Goal: Check status

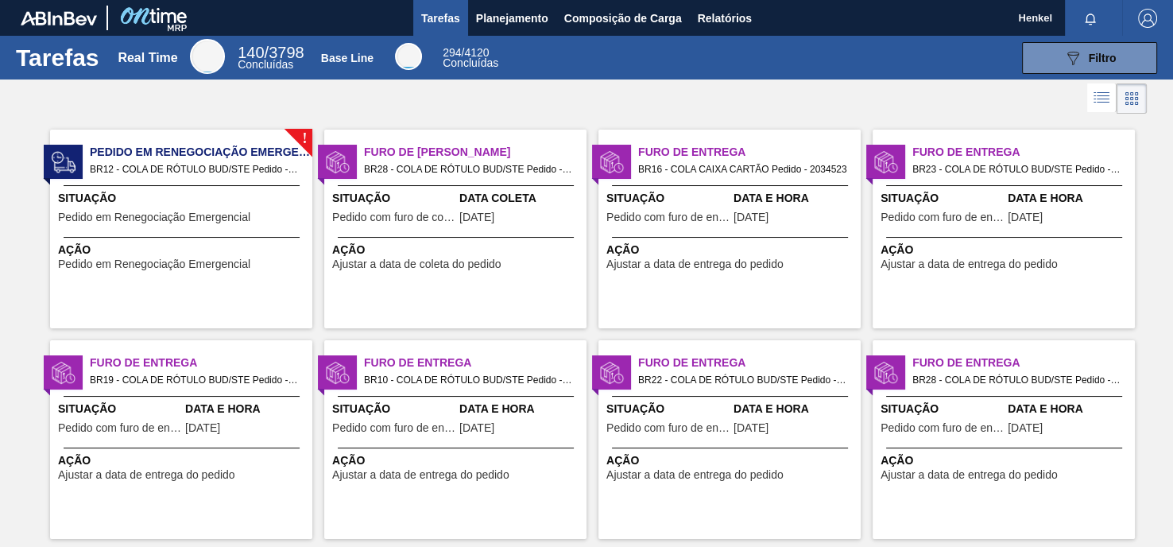
click at [321, 107] on div at bounding box center [586, 98] width 1173 height 38
click at [218, 115] on div at bounding box center [586, 98] width 1173 height 38
click at [211, 283] on div "! Pedido em Renegociação Emergencial BR12 - COLA DE RÓTULO BUD/STE Pedido - 203…" at bounding box center [181, 229] width 262 height 199
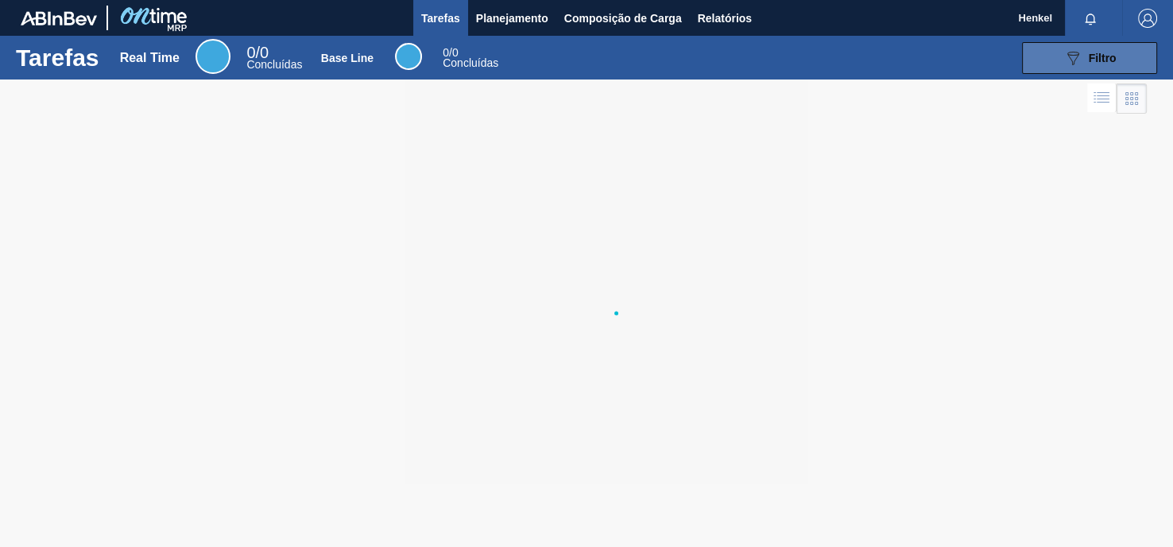
click at [1077, 61] on icon "089F7B8B-B2A5-4AFE-B5C0-19BA573D28AC" at bounding box center [1072, 57] width 19 height 19
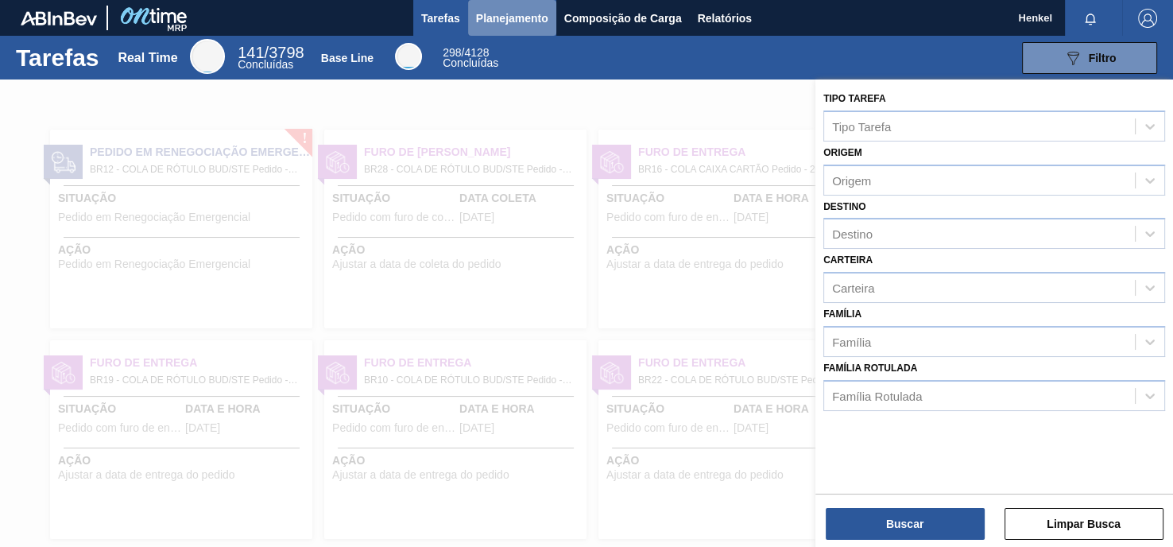
click at [509, 29] on button "Planejamento" at bounding box center [512, 18] width 88 height 36
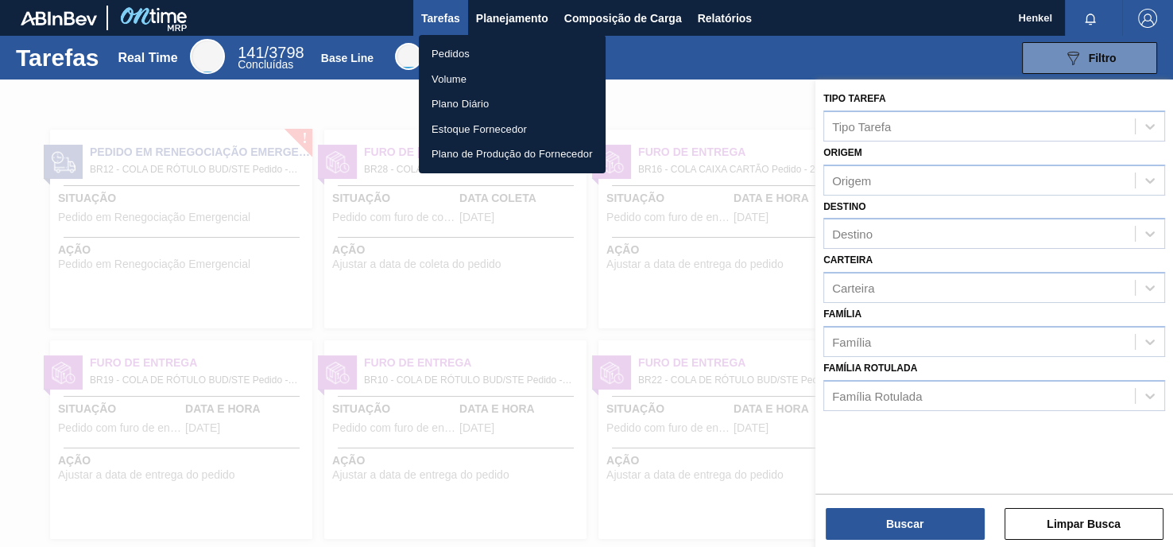
click at [431, 48] on li "Pedidos" at bounding box center [512, 53] width 187 height 25
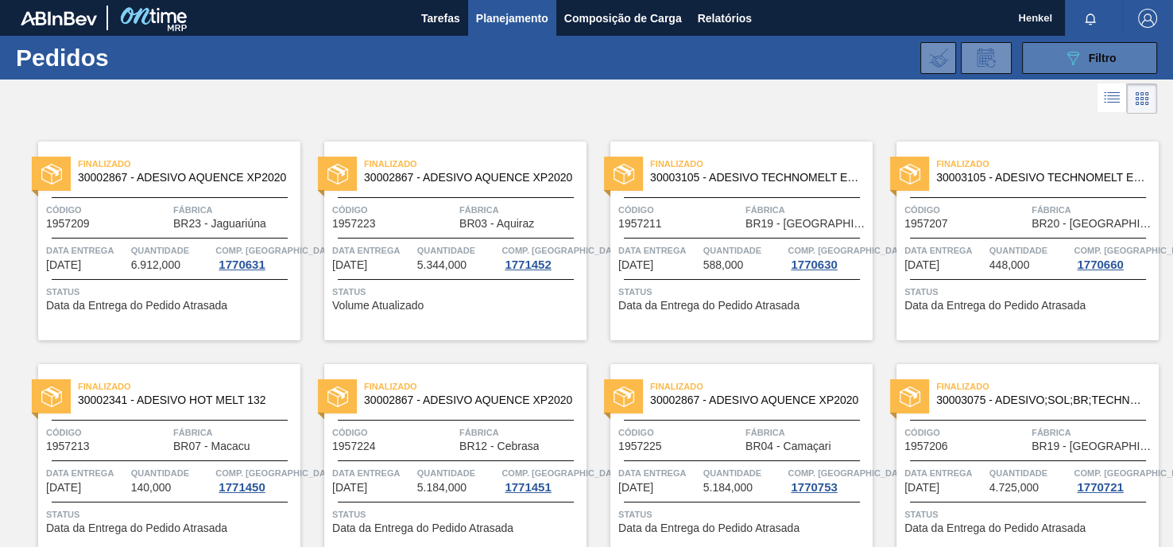
click at [1070, 56] on icon "089F7B8B-B2A5-4AFE-B5C0-19BA573D28AC" at bounding box center [1072, 57] width 19 height 19
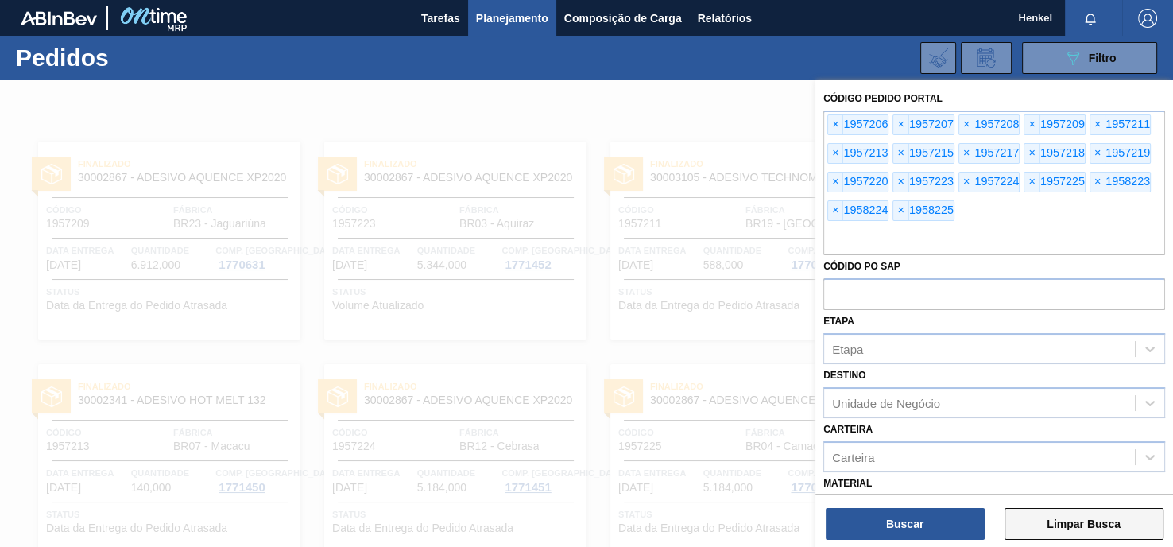
click at [1036, 522] on button "Limpar Busca" at bounding box center [1083, 524] width 159 height 32
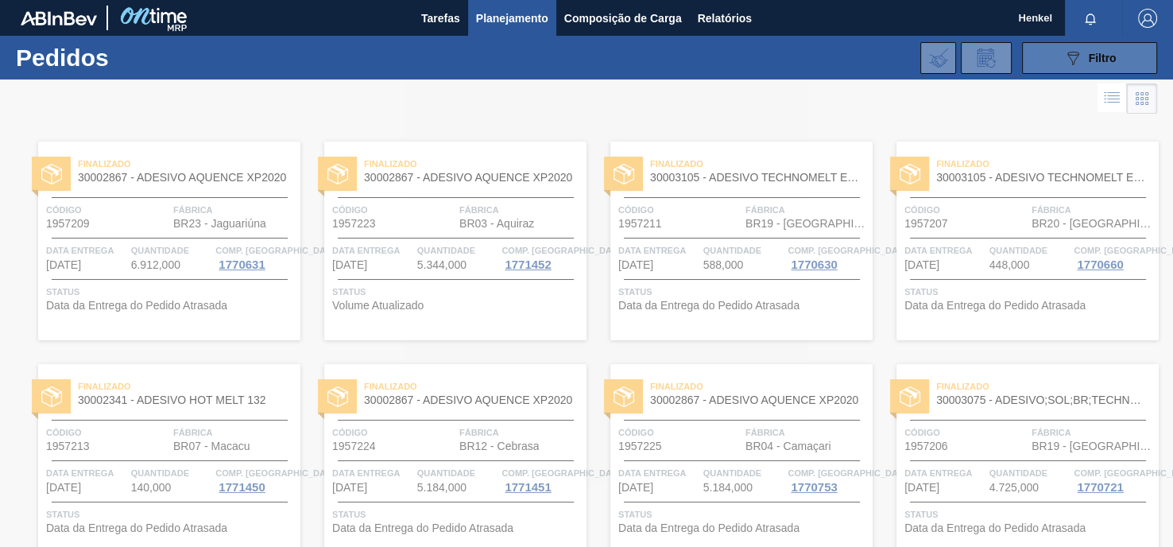
click at [1056, 67] on button "089F7B8B-B2A5-4AFE-B5C0-19BA573D28AC Filtro" at bounding box center [1089, 58] width 135 height 32
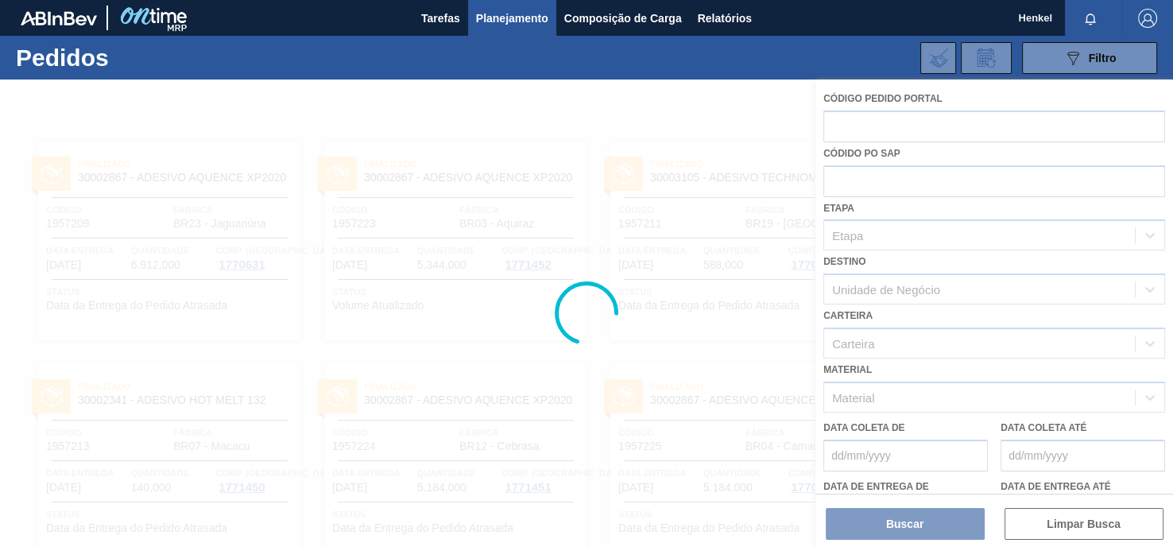
click at [857, 122] on div at bounding box center [586, 312] width 1173 height 467
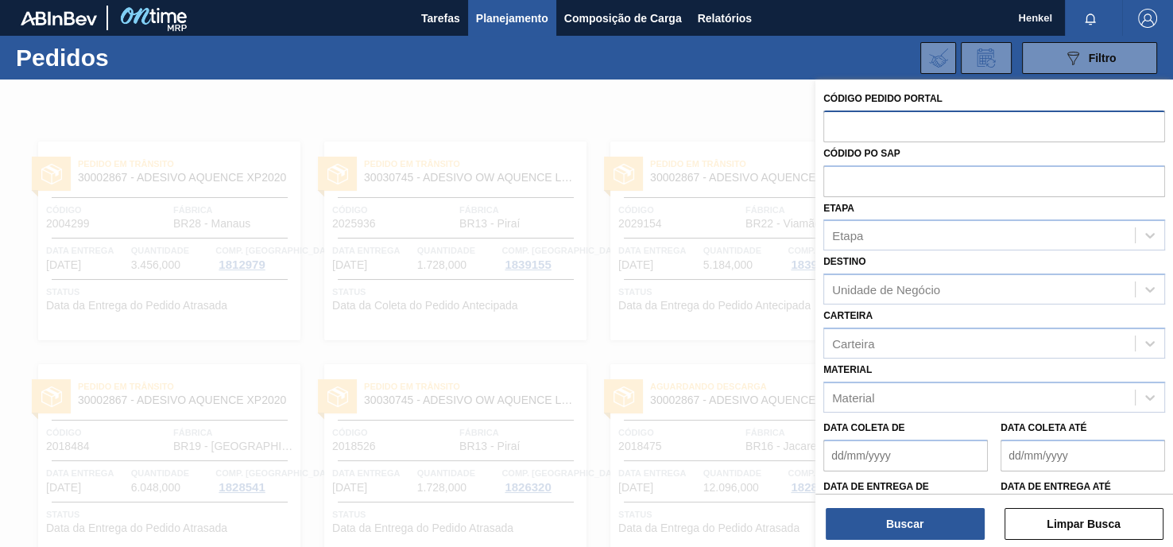
click at [854, 133] on input "text" at bounding box center [994, 125] width 342 height 30
click at [867, 131] on input "text" at bounding box center [994, 125] width 342 height 30
click at [909, 131] on input "text" at bounding box center [994, 125] width 342 height 30
click at [885, 127] on input "text" at bounding box center [994, 125] width 342 height 30
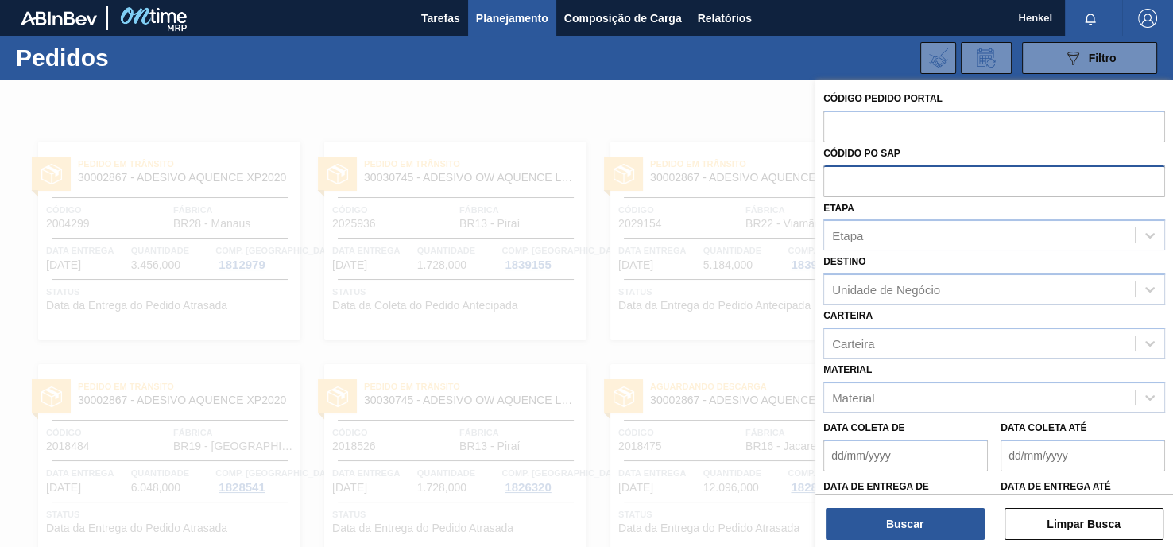
click at [868, 169] on input "text" at bounding box center [994, 180] width 342 height 30
click at [864, 167] on input "text" at bounding box center [994, 180] width 342 height 30
click at [864, 125] on input "text" at bounding box center [994, 125] width 342 height 30
click at [874, 126] on input "text" at bounding box center [994, 125] width 342 height 30
click at [921, 133] on input "text" at bounding box center [994, 125] width 342 height 30
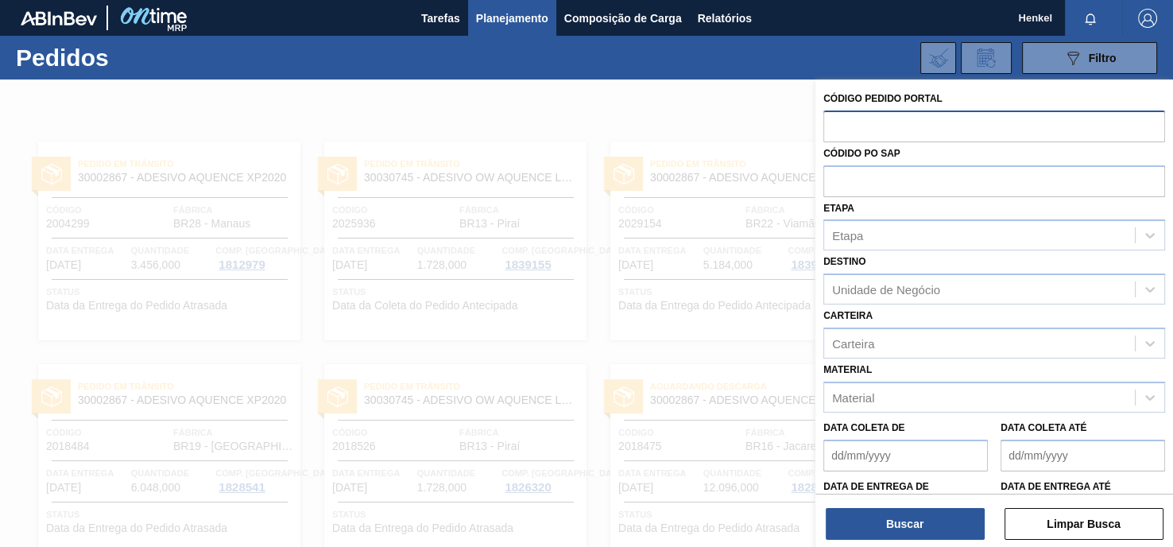
paste input "2041706"
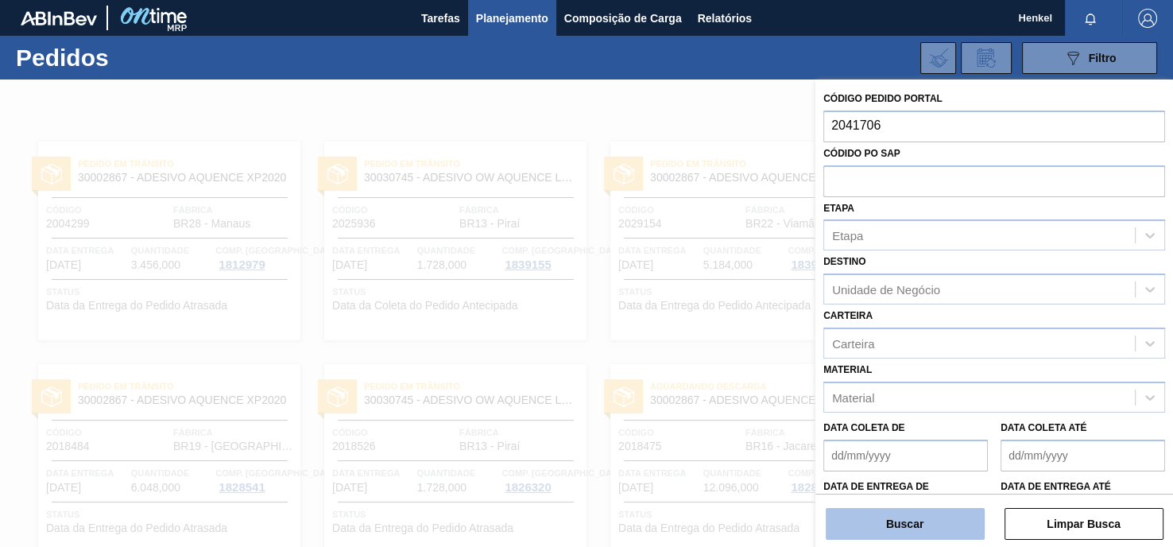
type input "2041706"
click at [915, 538] on button "Buscar" at bounding box center [905, 524] width 159 height 32
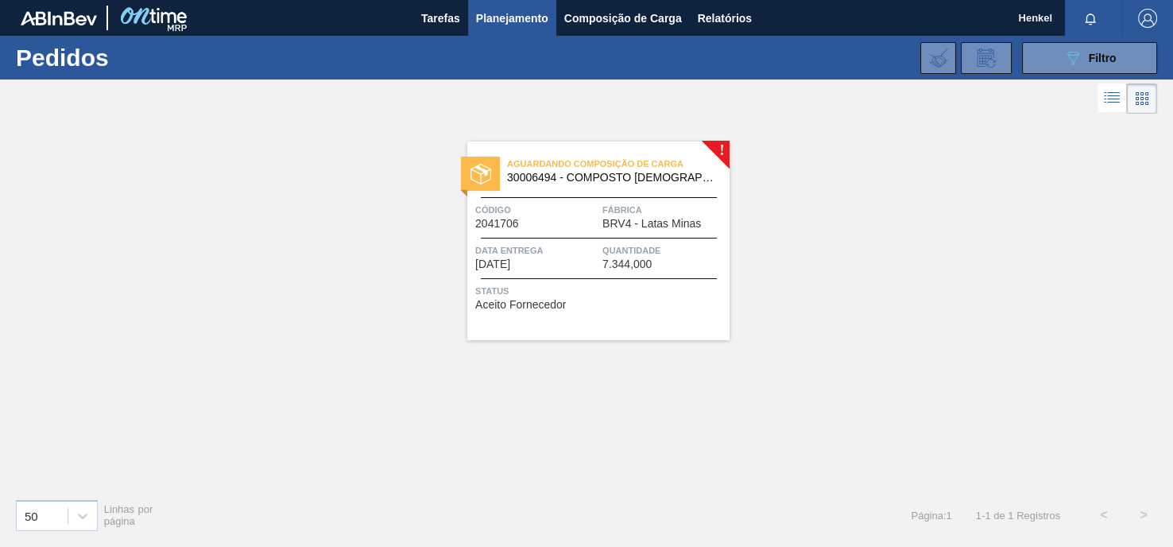
click at [644, 329] on div "Aguardando Composição de Carga 30006494 - COMPOSTO VEDANTE; TAMPA Código 204170…" at bounding box center [598, 240] width 262 height 199
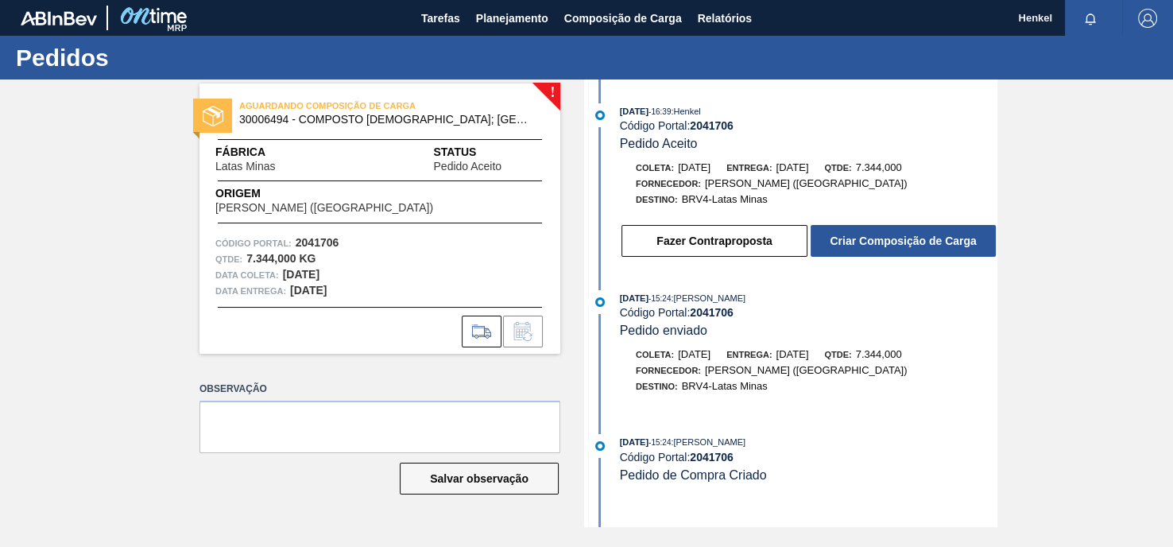
click at [1142, 21] on img "button" at bounding box center [1147, 18] width 19 height 19
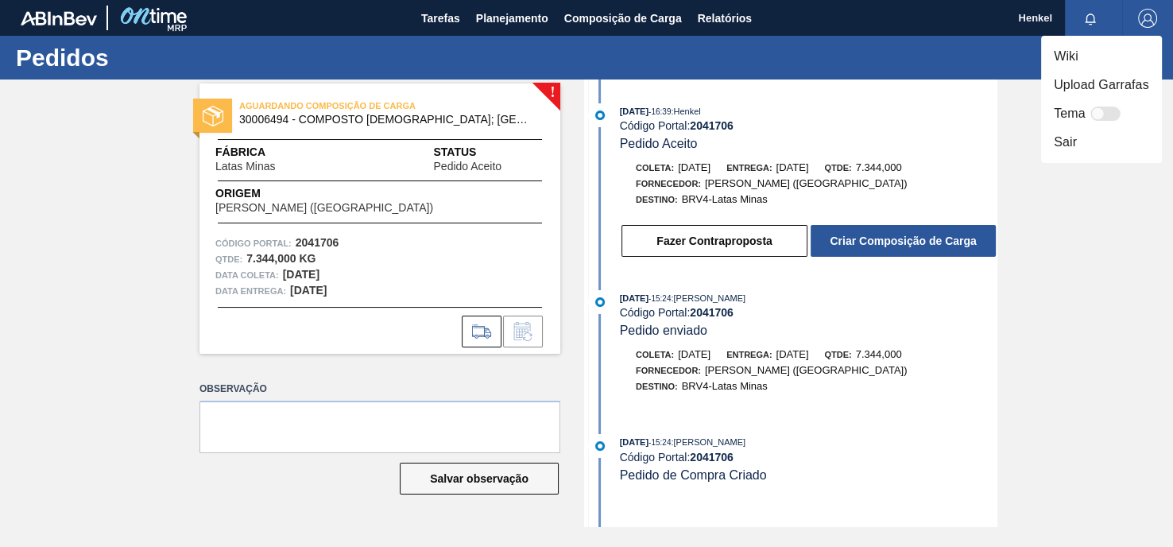
click at [1090, 145] on li "Sair" at bounding box center [1101, 142] width 121 height 29
